Goal: Task Accomplishment & Management: Manage account settings

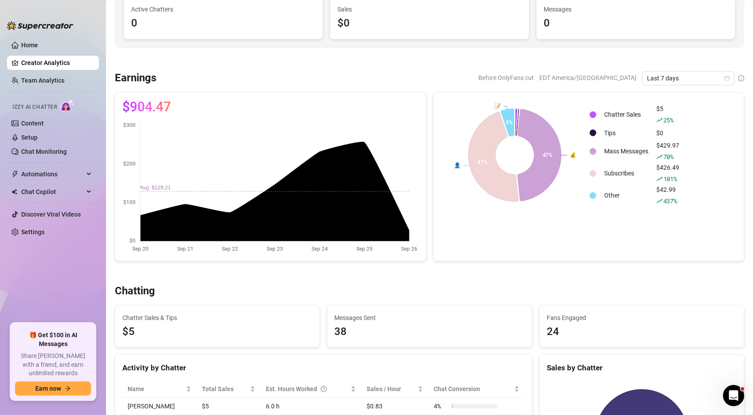
scroll to position [90, 0]
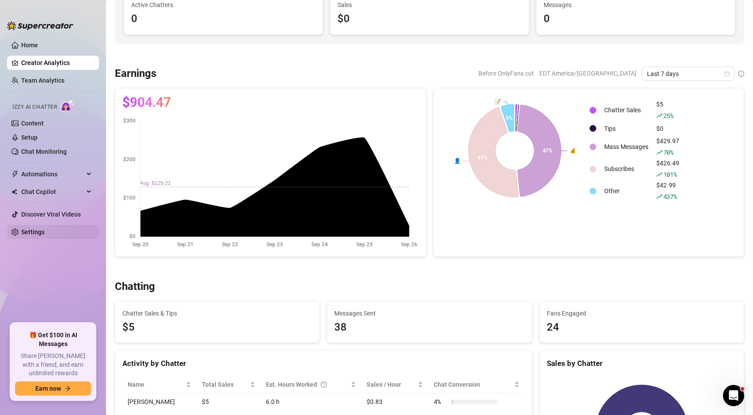
click at [40, 236] on link "Settings" at bounding box center [32, 231] width 23 height 7
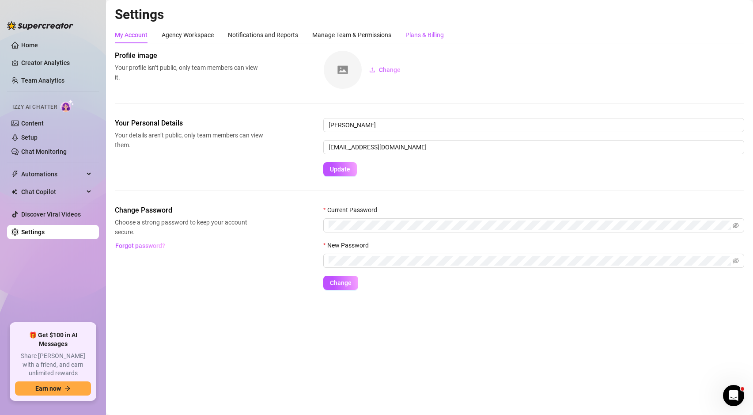
click at [418, 37] on div "Plans & Billing" at bounding box center [425, 35] width 38 height 10
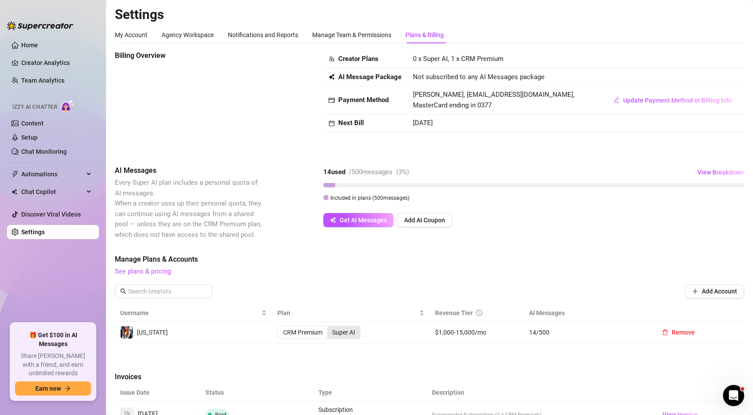
click at [345, 335] on div "Super AI" at bounding box center [343, 332] width 33 height 12
click at [330, 327] on input "Super AI" at bounding box center [330, 327] width 0 height 0
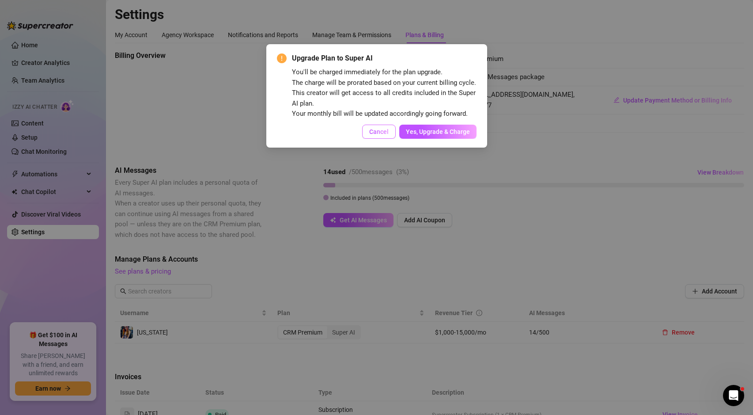
click at [378, 133] on span "Cancel" at bounding box center [378, 131] width 19 height 7
